Goal: Transaction & Acquisition: Obtain resource

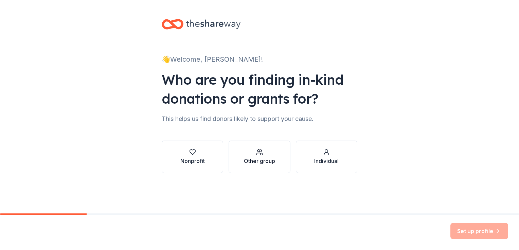
click at [266, 157] on div "Other group" at bounding box center [259, 157] width 31 height 16
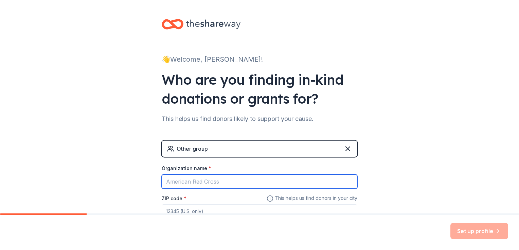
click at [221, 182] on input "Organization name *" at bounding box center [259, 182] width 195 height 14
type input "Relieve Pain and Spine Center"
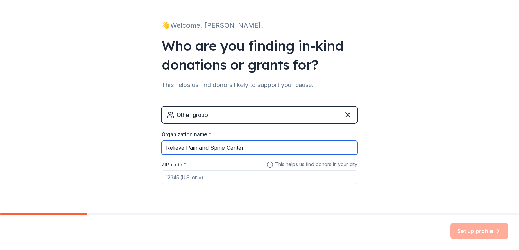
scroll to position [35, 0]
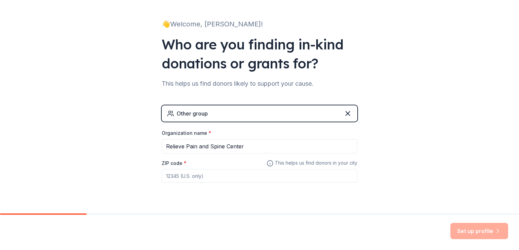
click at [239, 176] on input "ZIP code *" at bounding box center [259, 176] width 195 height 14
type input "32757"
click at [474, 123] on div "👋 Welcome, Carmen! Who are you finding in-kind donations or grants for? This he…" at bounding box center [259, 97] width 519 height 264
click at [479, 228] on button "Set up profile" at bounding box center [479, 231] width 58 height 16
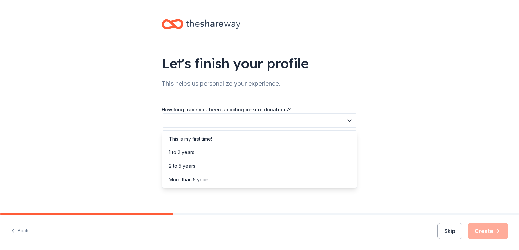
click at [315, 119] on button "button" at bounding box center [259, 121] width 195 height 14
click at [206, 138] on div "This is my first time!" at bounding box center [190, 139] width 43 height 8
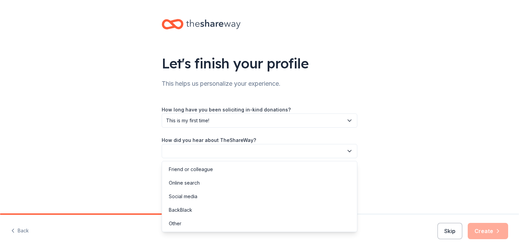
click at [230, 154] on button "button" at bounding box center [259, 151] width 195 height 14
click at [202, 184] on div "Online search" at bounding box center [259, 183] width 192 height 14
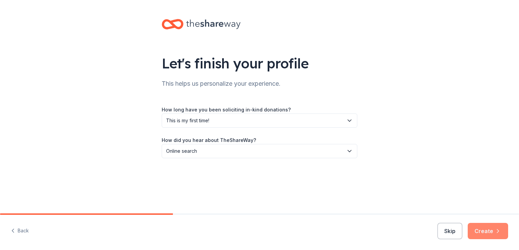
click at [494, 234] on icon "button" at bounding box center [497, 231] width 7 height 7
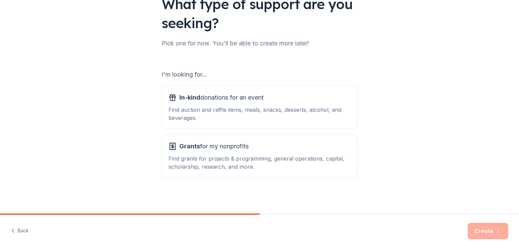
scroll to position [60, 0]
click at [273, 113] on div "Find auction and raffle items, meals, snacks, desserts, alcohol, and beverages." at bounding box center [259, 114] width 182 height 16
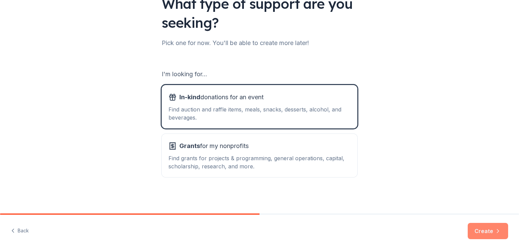
click at [476, 229] on button "Create" at bounding box center [487, 231] width 40 height 16
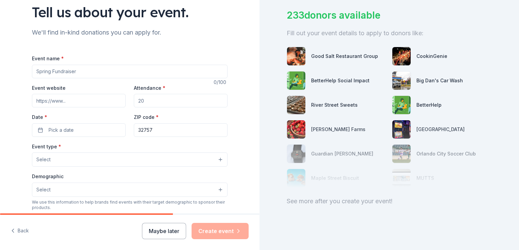
scroll to position [50, 0]
click at [119, 73] on input "Event name *" at bounding box center [129, 73] width 195 height 14
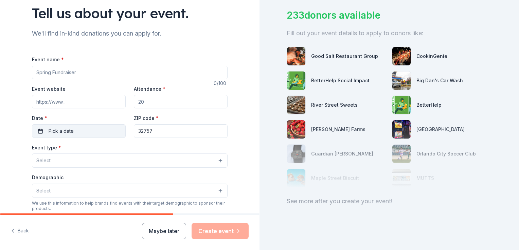
click at [79, 135] on button "Pick a date" at bounding box center [79, 132] width 94 height 14
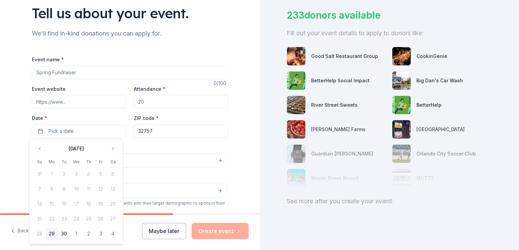
click at [91, 70] on input "Event name *" at bounding box center [129, 73] width 195 height 14
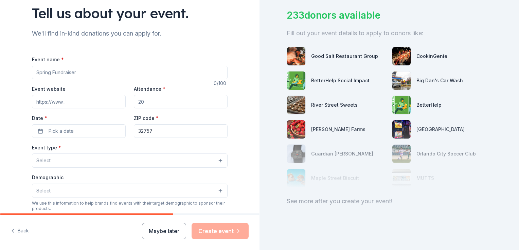
click at [158, 103] on input "Attendance *" at bounding box center [181, 102] width 94 height 14
type input "100"
click at [91, 75] on input "Event name *" at bounding box center [129, 73] width 195 height 14
type input "Dr. Debrosse"
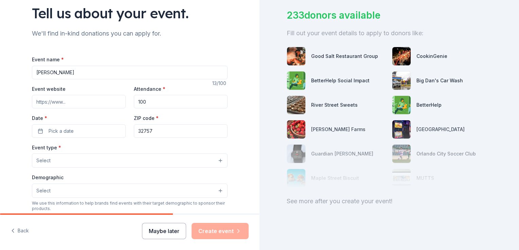
click at [159, 229] on button "Maybe later" at bounding box center [164, 231] width 44 height 16
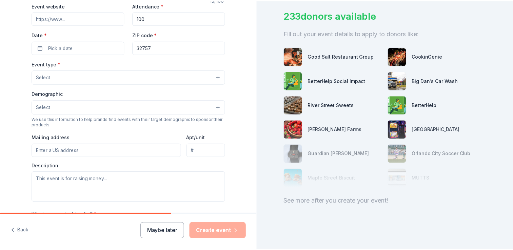
scroll to position [177, 0]
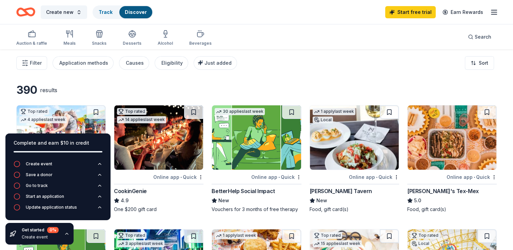
click at [321, 34] on div "Auction & raffle Meals Snacks Desserts Alcohol Beverages Search" at bounding box center [256, 36] width 481 height 25
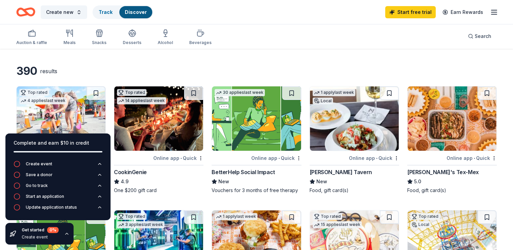
scroll to position [20, 0]
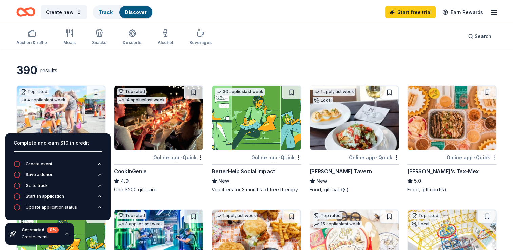
click at [330, 32] on div "Auction & raffle Meals Snacks Desserts Alcohol Beverages Search" at bounding box center [256, 36] width 481 height 25
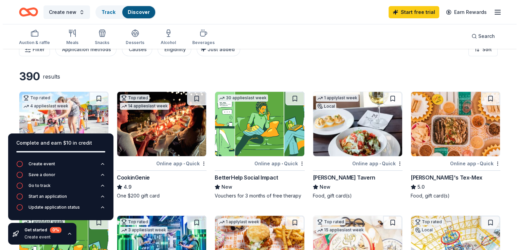
scroll to position [0, 0]
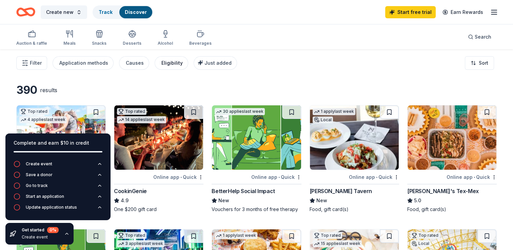
click at [171, 62] on div "Eligibility" at bounding box center [172, 63] width 21 height 8
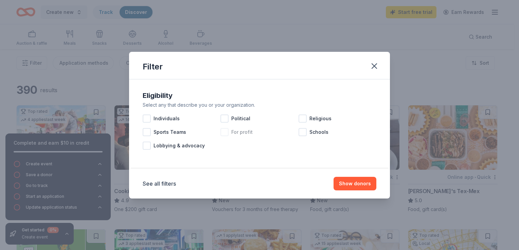
click at [225, 133] on div at bounding box center [224, 132] width 8 height 8
click at [168, 182] on button "See all filters" at bounding box center [159, 184] width 33 height 8
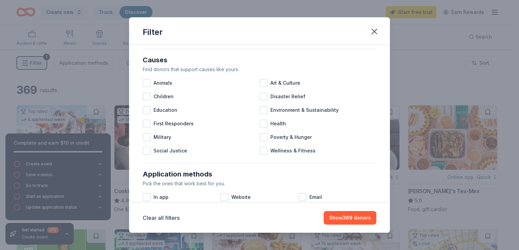
scroll to position [79, 0]
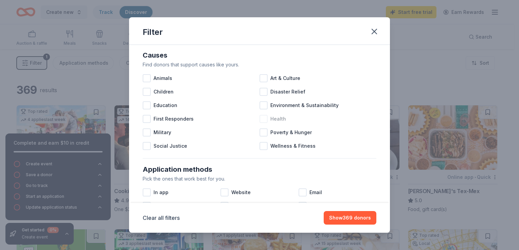
click at [261, 120] on div at bounding box center [263, 119] width 8 height 8
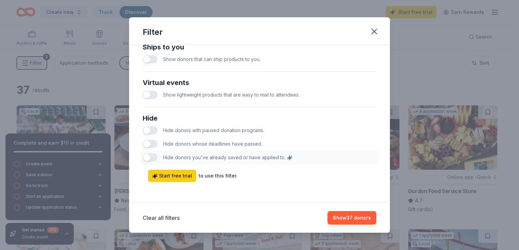
scroll to position [334, 0]
click at [154, 132] on button "button" at bounding box center [150, 131] width 15 height 8
click at [154, 145] on button "button" at bounding box center [150, 144] width 15 height 8
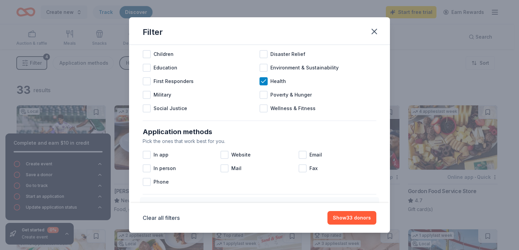
scroll to position [117, 0]
click at [222, 157] on div at bounding box center [224, 155] width 8 height 8
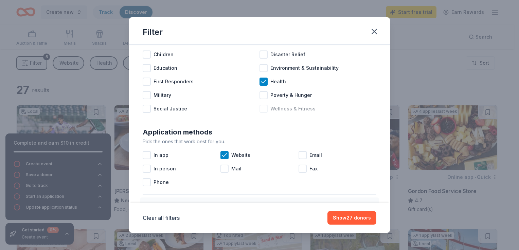
click at [263, 107] on div at bounding box center [263, 109] width 8 height 8
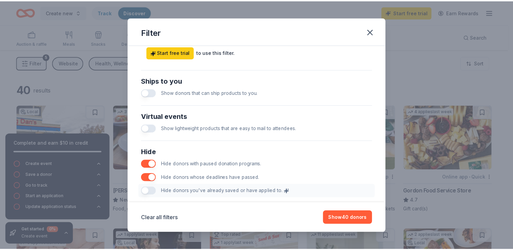
scroll to position [334, 0]
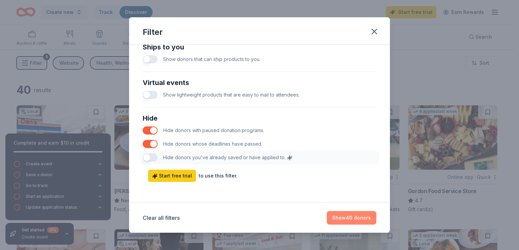
click at [354, 217] on button "Show 40 donors" at bounding box center [351, 218] width 50 height 14
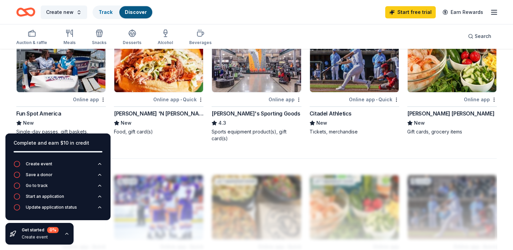
scroll to position [429, 0]
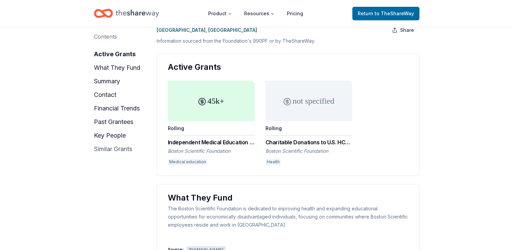
scroll to position [28, 0]
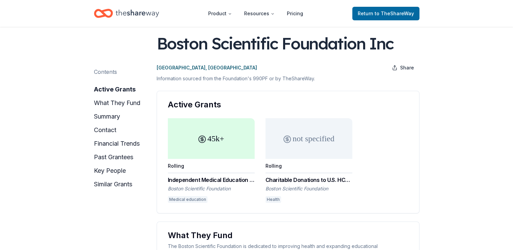
click at [185, 182] on div "Independent Medical Education Program Grants" at bounding box center [211, 180] width 87 height 8
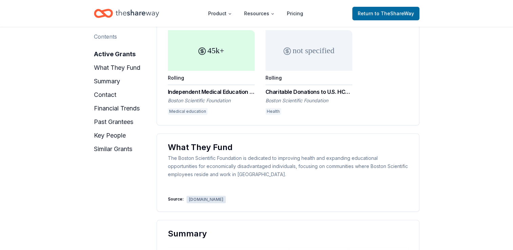
click at [314, 100] on div "Boston Scientific Foundation" at bounding box center [309, 100] width 87 height 7
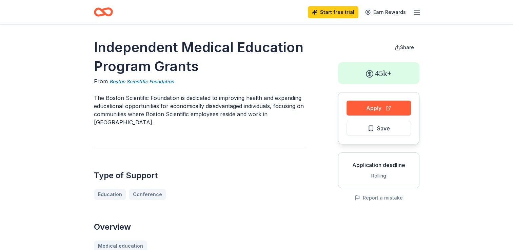
scroll to position [69, 0]
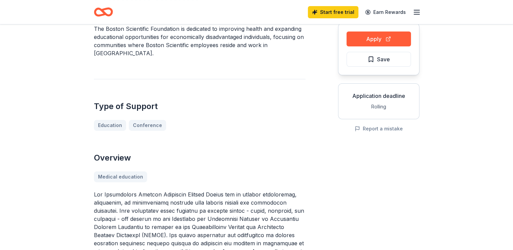
click at [114, 126] on div "Education Conference" at bounding box center [200, 125] width 212 height 11
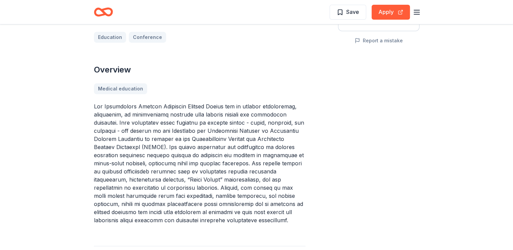
scroll to position [136, 0]
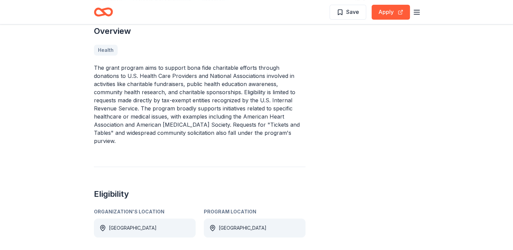
scroll to position [196, 0]
